Goal: Task Accomplishment & Management: Use online tool/utility

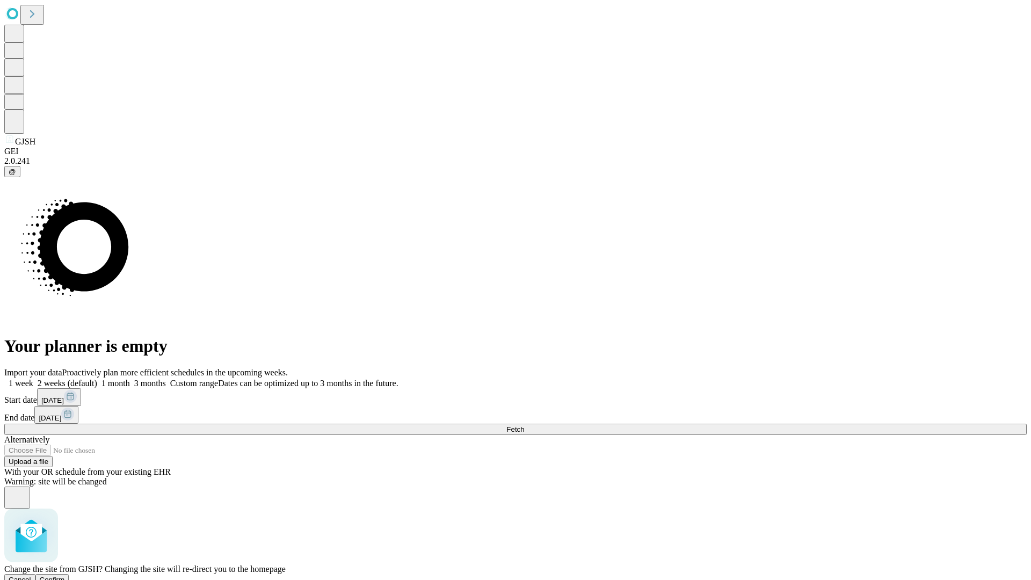
click at [65, 576] on span "Confirm" at bounding box center [52, 580] width 25 height 8
click at [33, 379] on label "1 week" at bounding box center [18, 383] width 29 height 9
click at [524, 425] on span "Fetch" at bounding box center [516, 429] width 18 height 8
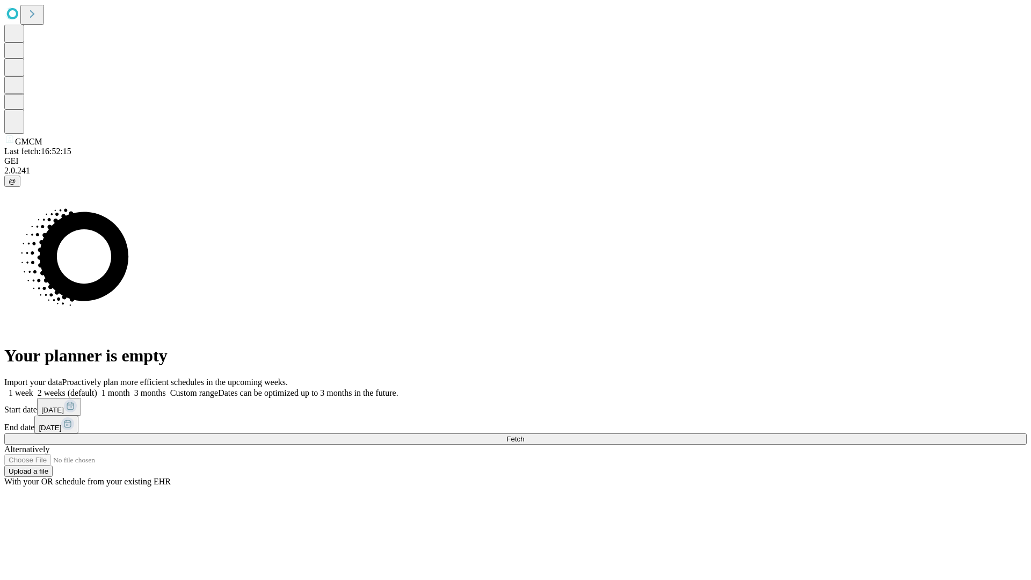
click at [33, 388] on label "1 week" at bounding box center [18, 392] width 29 height 9
click at [524, 435] on span "Fetch" at bounding box center [516, 439] width 18 height 8
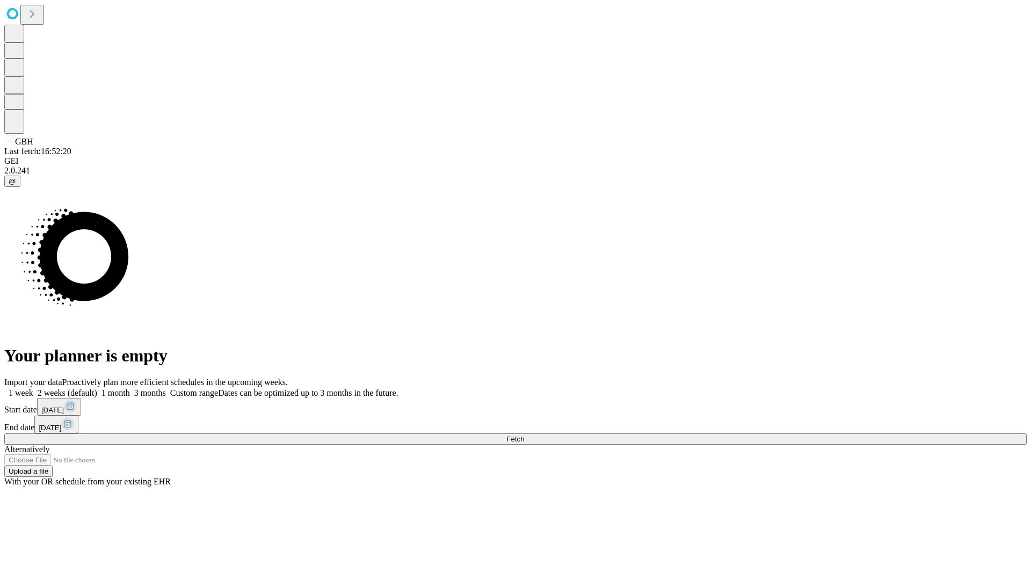
click at [33, 388] on label "1 week" at bounding box center [18, 392] width 29 height 9
click at [524, 435] on span "Fetch" at bounding box center [516, 439] width 18 height 8
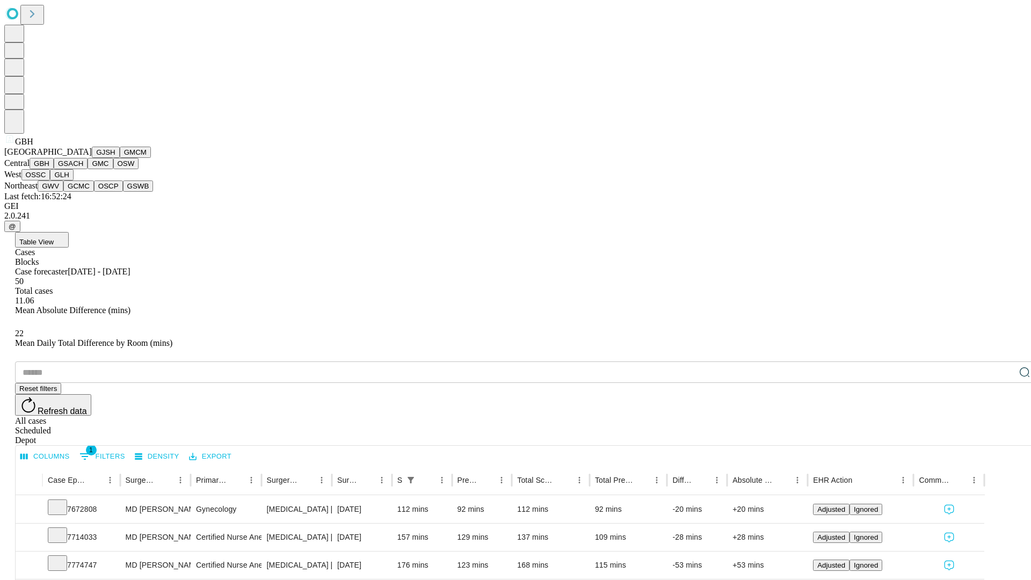
click at [83, 169] on button "GSACH" at bounding box center [71, 163] width 34 height 11
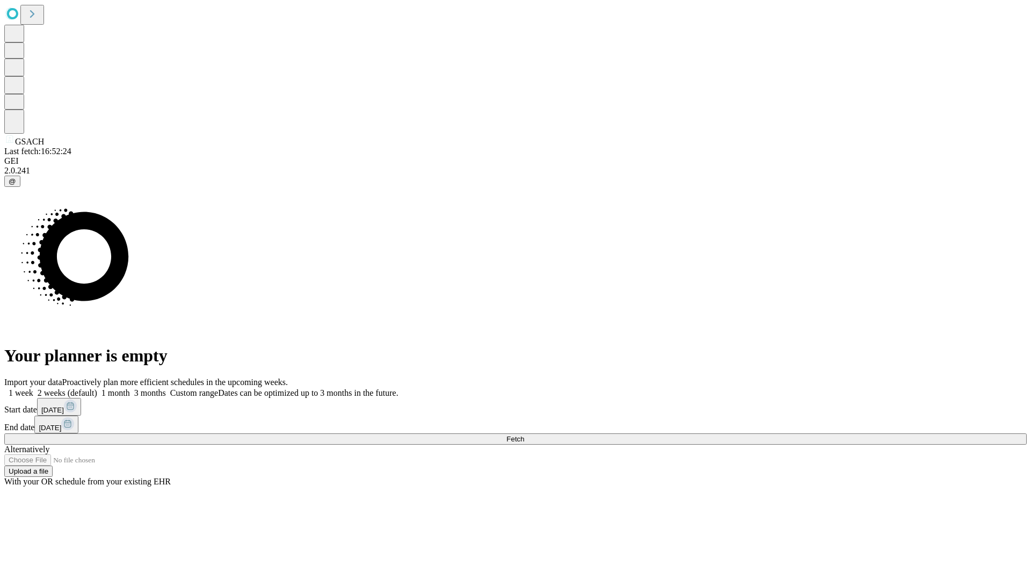
click at [33, 388] on label "1 week" at bounding box center [18, 392] width 29 height 9
click at [524, 435] on span "Fetch" at bounding box center [516, 439] width 18 height 8
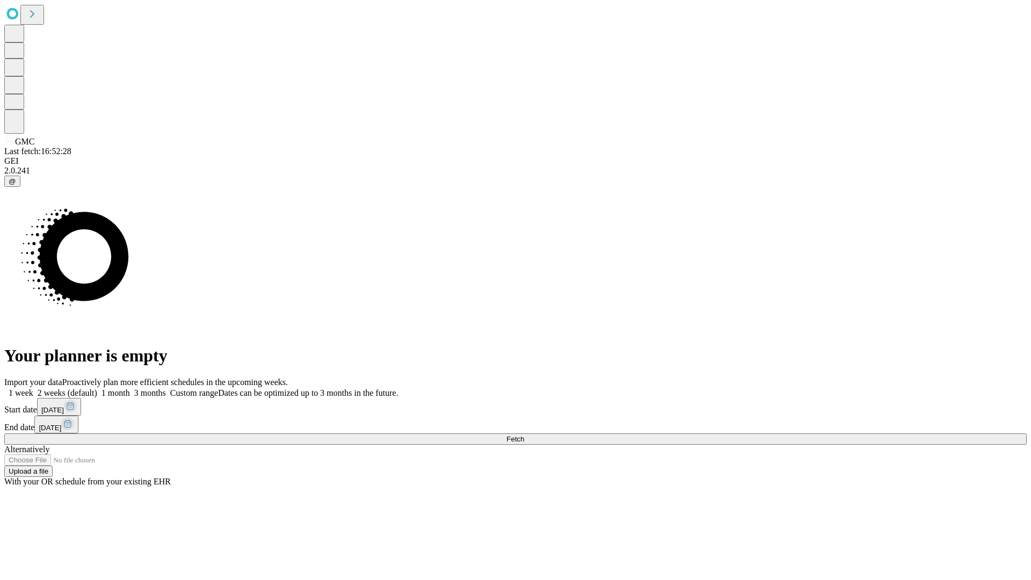
click at [524, 435] on span "Fetch" at bounding box center [516, 439] width 18 height 8
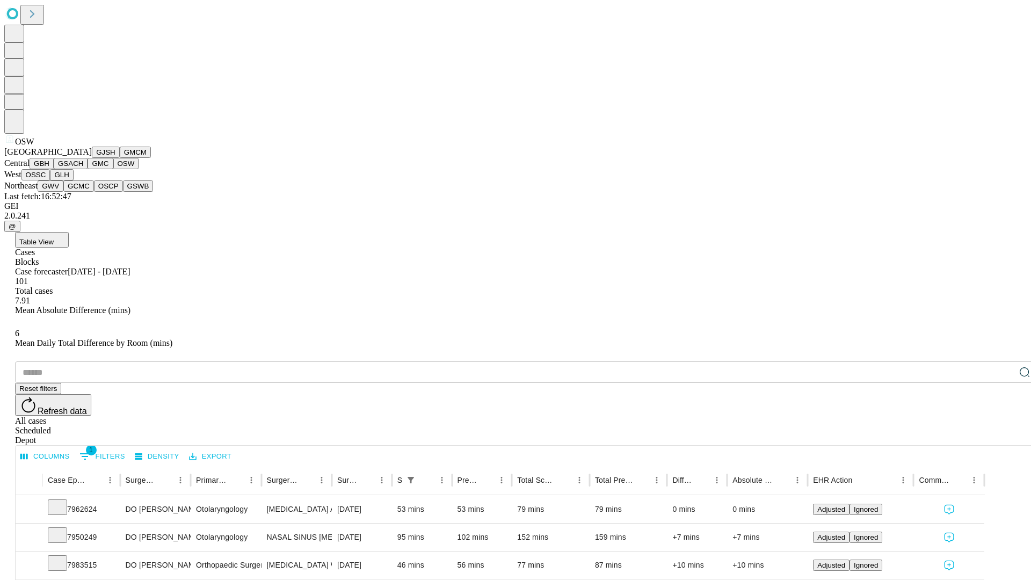
click at [51, 181] on button "OSSC" at bounding box center [35, 174] width 29 height 11
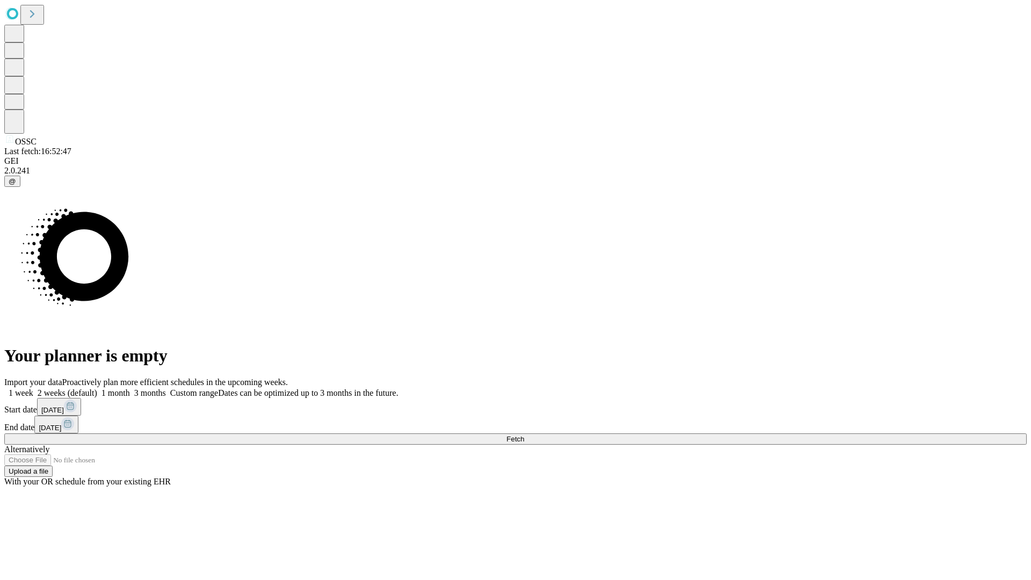
click at [33, 388] on label "1 week" at bounding box center [18, 392] width 29 height 9
click at [524, 435] on span "Fetch" at bounding box center [516, 439] width 18 height 8
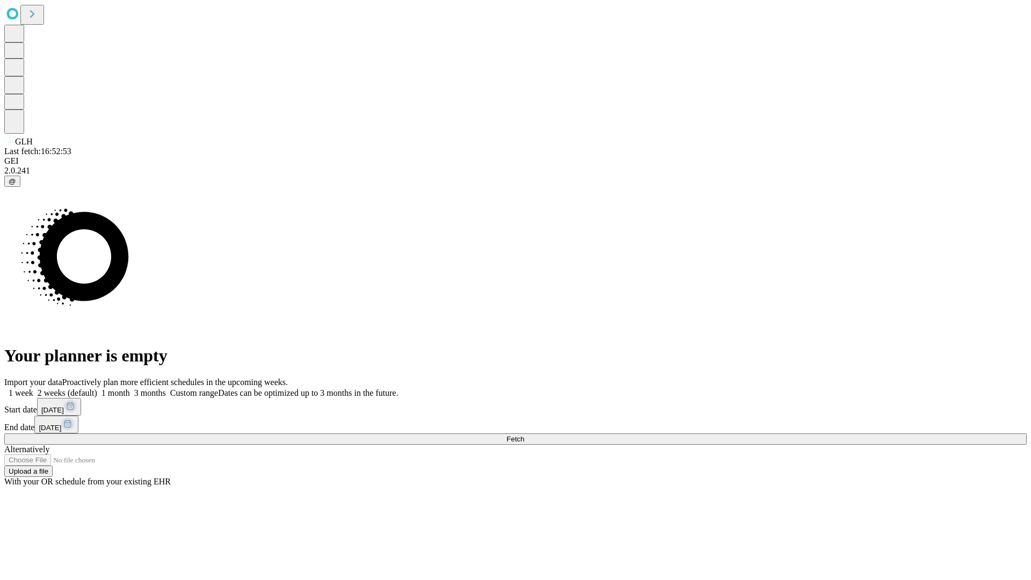
click at [33, 388] on label "1 week" at bounding box center [18, 392] width 29 height 9
click at [524, 435] on span "Fetch" at bounding box center [516, 439] width 18 height 8
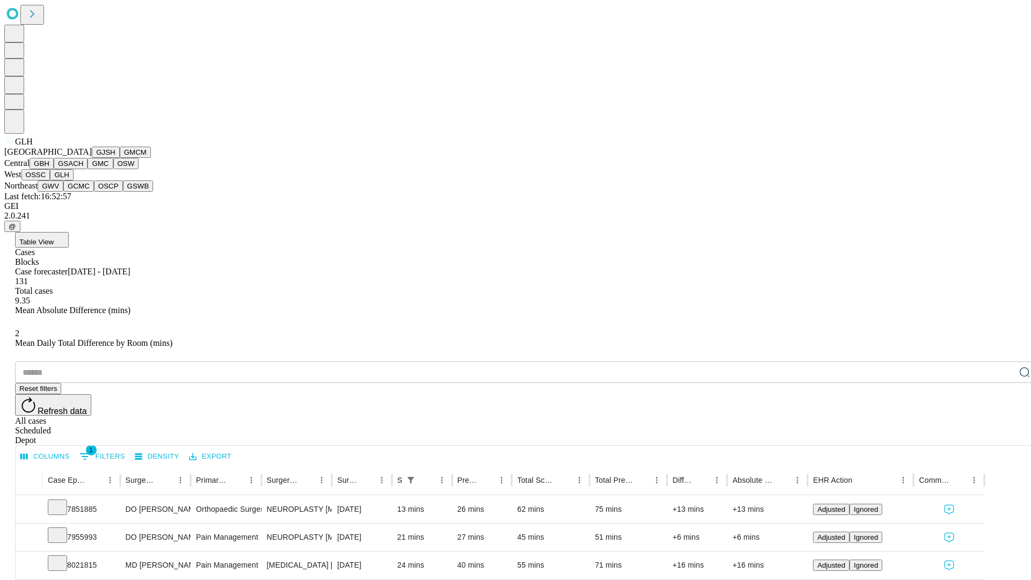
click at [63, 192] on button "GWV" at bounding box center [51, 186] width 26 height 11
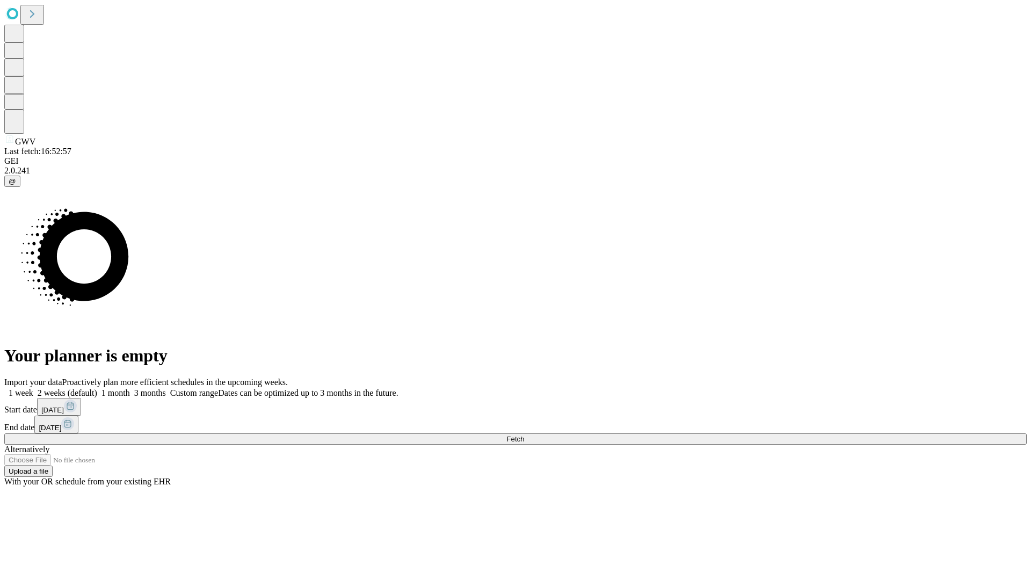
click at [33, 388] on label "1 week" at bounding box center [18, 392] width 29 height 9
click at [524, 435] on span "Fetch" at bounding box center [516, 439] width 18 height 8
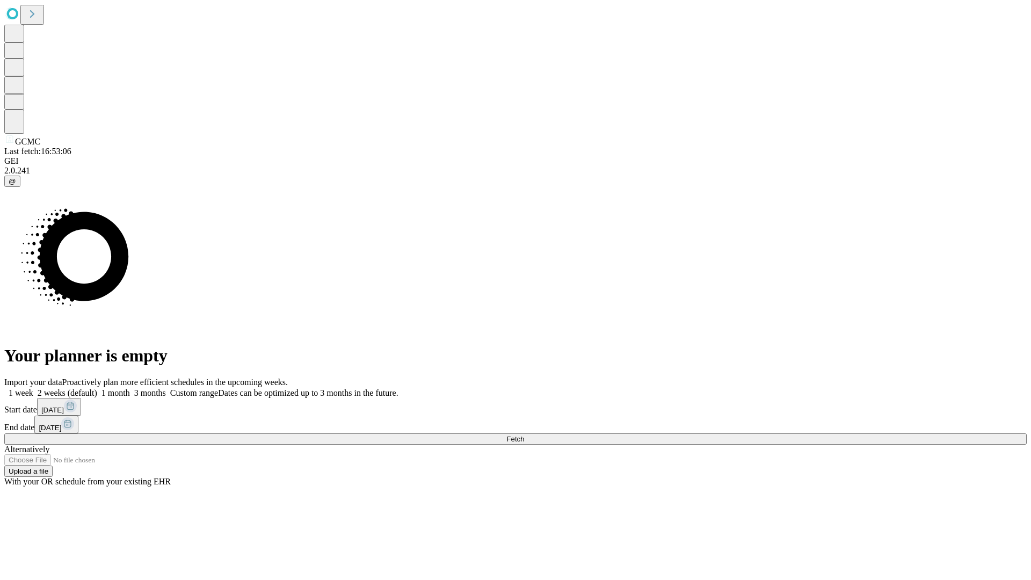
click at [524, 435] on span "Fetch" at bounding box center [516, 439] width 18 height 8
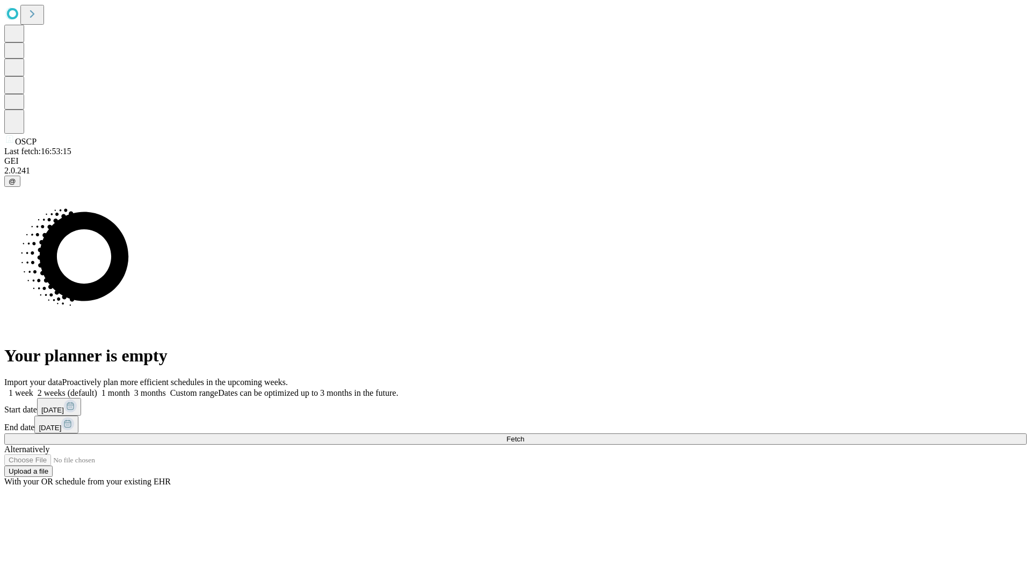
click at [33, 388] on label "1 week" at bounding box center [18, 392] width 29 height 9
click at [524, 435] on span "Fetch" at bounding box center [516, 439] width 18 height 8
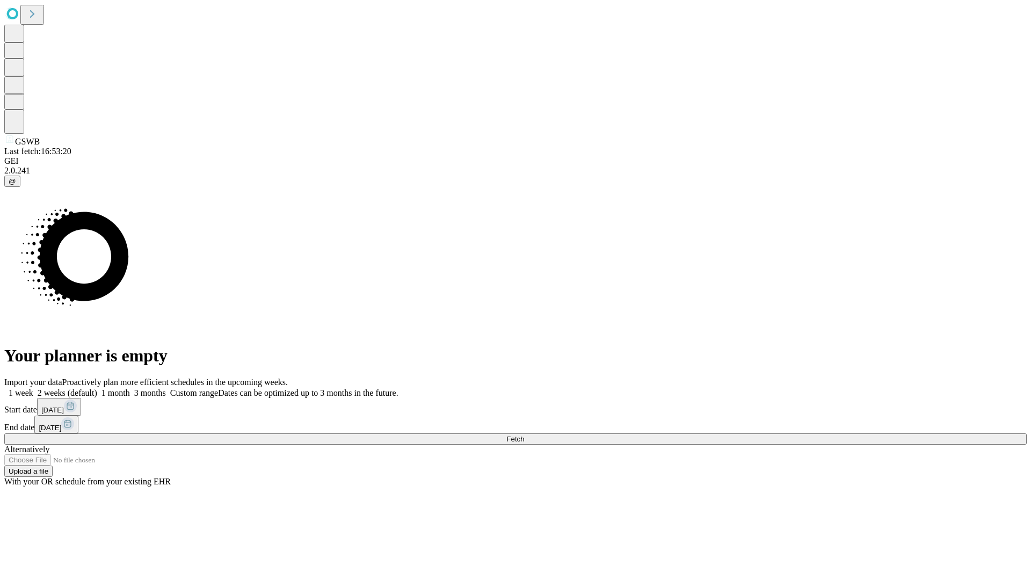
click at [33, 388] on label "1 week" at bounding box center [18, 392] width 29 height 9
click at [524, 435] on span "Fetch" at bounding box center [516, 439] width 18 height 8
